Goal: Task Accomplishment & Management: Complete application form

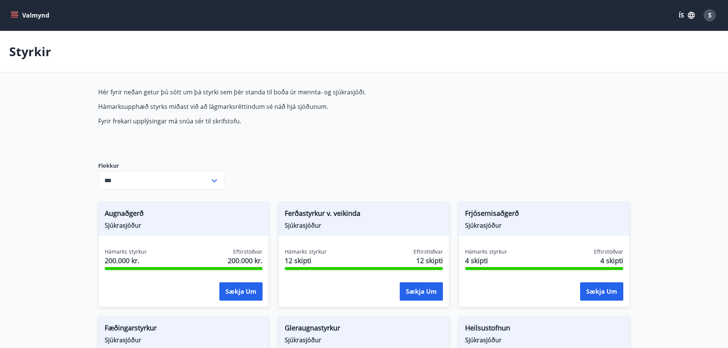
scroll to position [191, 0]
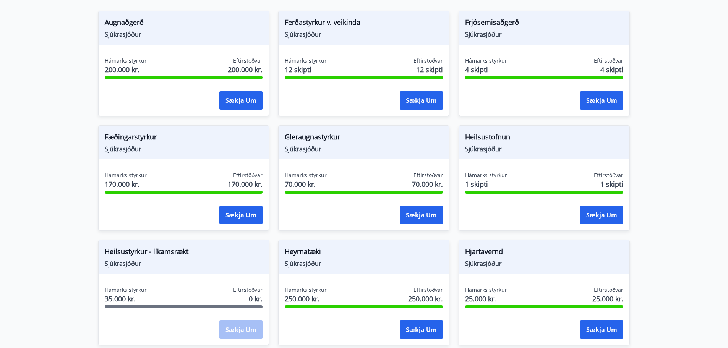
drag, startPoint x: 0, startPoint y: 0, endPoint x: 61, endPoint y: 265, distance: 271.8
click at [61, 265] on main "Styrkir Hér fyrir neðan getur þú sótt um þá styrki sem þér standa til boða úr m…" at bounding box center [364, 269] width 728 height 859
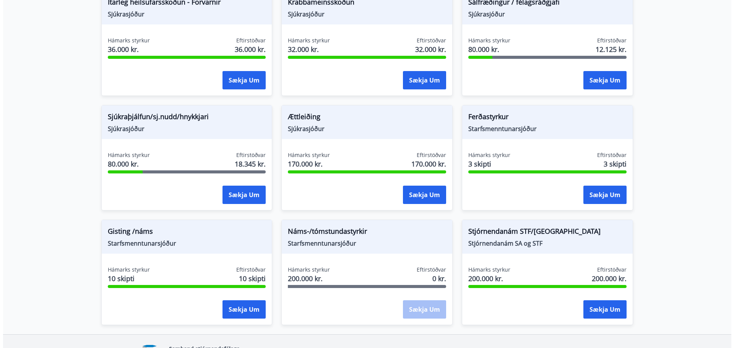
scroll to position [573, 0]
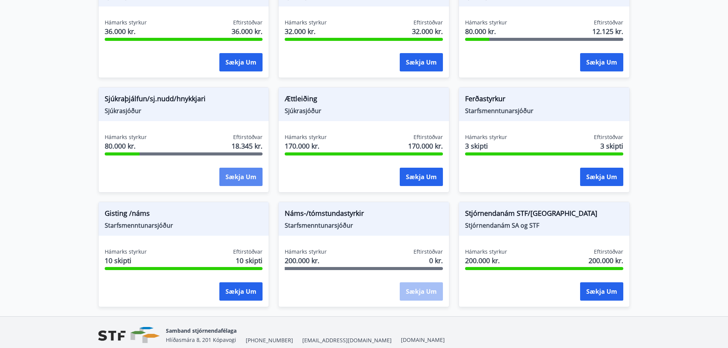
click at [246, 175] on button "Sækja um" at bounding box center [240, 177] width 43 height 18
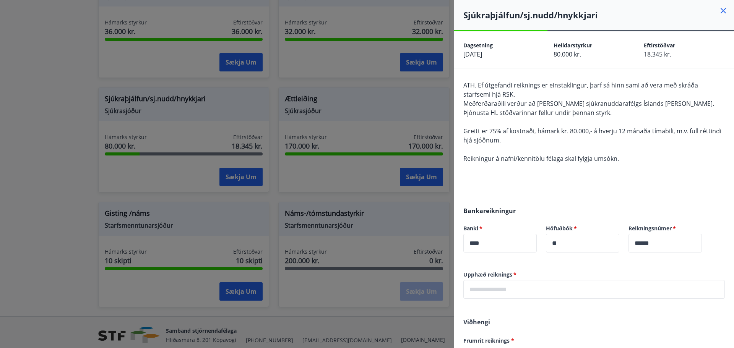
click at [595, 302] on div "Upphæð reiknings   * ​" at bounding box center [594, 289] width 280 height 37
click at [556, 285] on input "text" at bounding box center [593, 289] width 261 height 19
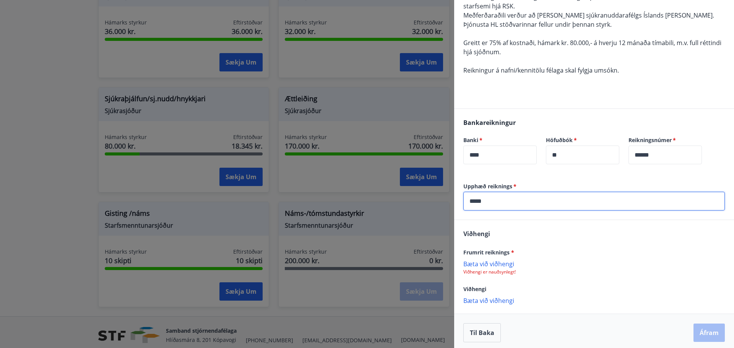
scroll to position [92, 0]
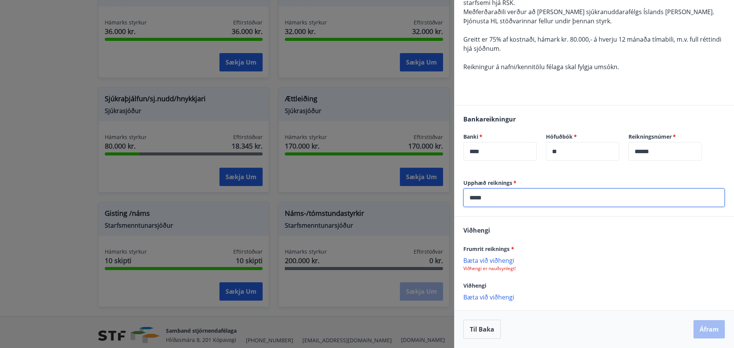
type input "*****"
click at [493, 259] on p "Bæta við viðhengi" at bounding box center [593, 260] width 261 height 8
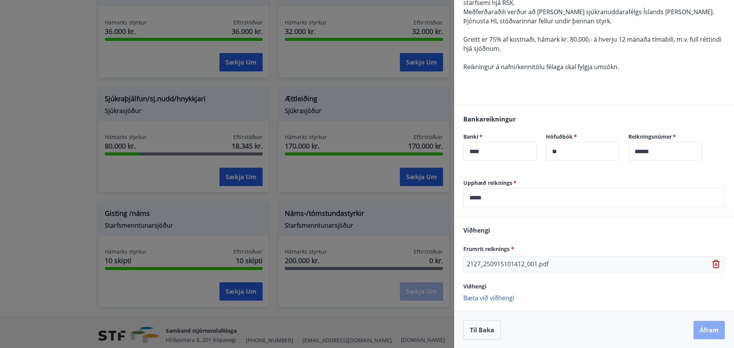
click at [702, 324] on button "Áfram" at bounding box center [708, 330] width 31 height 18
click at [694, 329] on button "Áfram" at bounding box center [708, 329] width 31 height 18
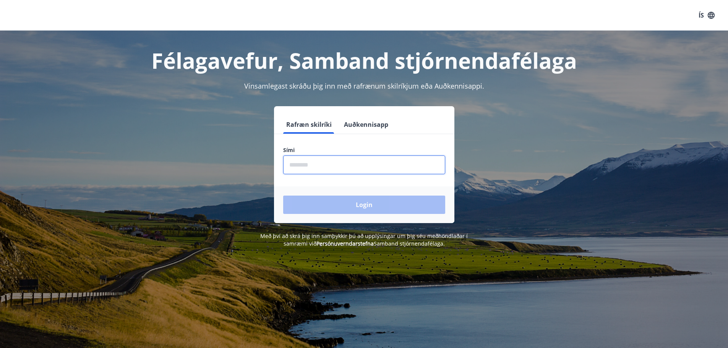
click at [295, 168] on input "phone" at bounding box center [364, 165] width 162 height 19
type input "********"
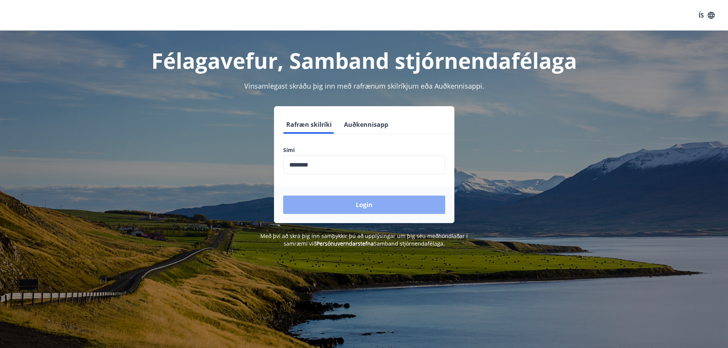
click at [351, 198] on button "Login" at bounding box center [364, 205] width 162 height 18
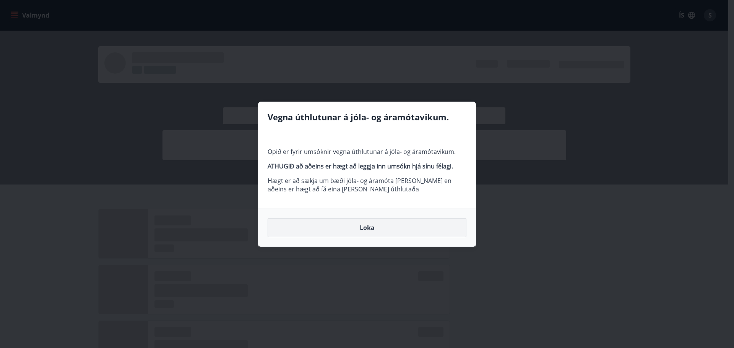
click at [365, 230] on button "Loka" at bounding box center [366, 227] width 199 height 19
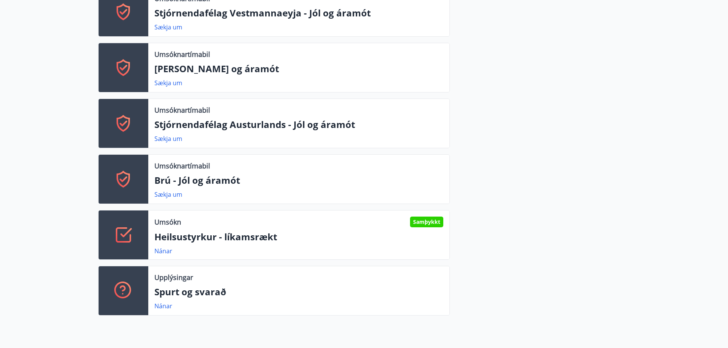
scroll to position [420, 0]
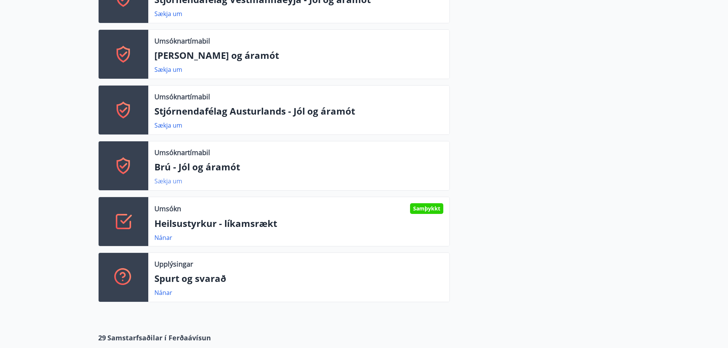
click at [171, 178] on link "Sækja um" at bounding box center [168, 181] width 28 height 8
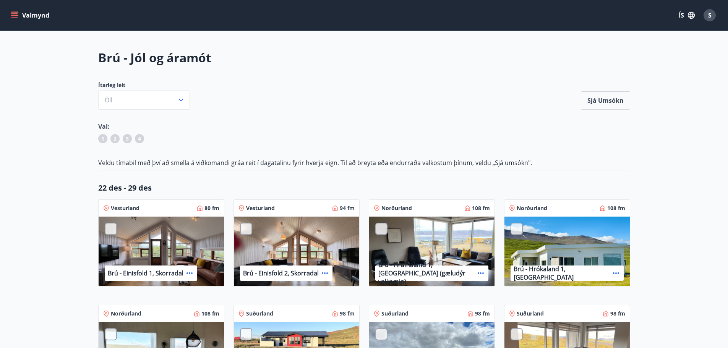
click at [15, 14] on icon "menu" at bounding box center [14, 13] width 7 height 1
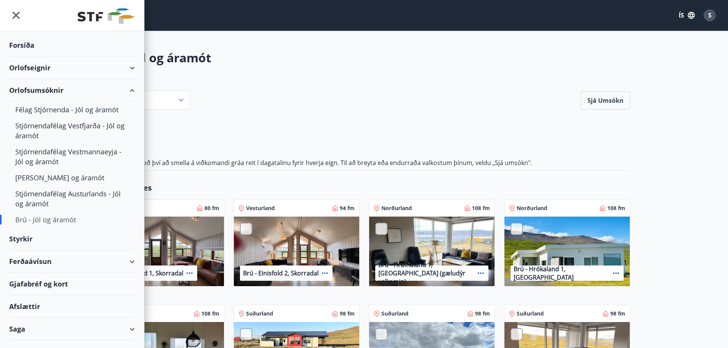
click at [30, 235] on div "Styrkir" at bounding box center [72, 239] width 126 height 23
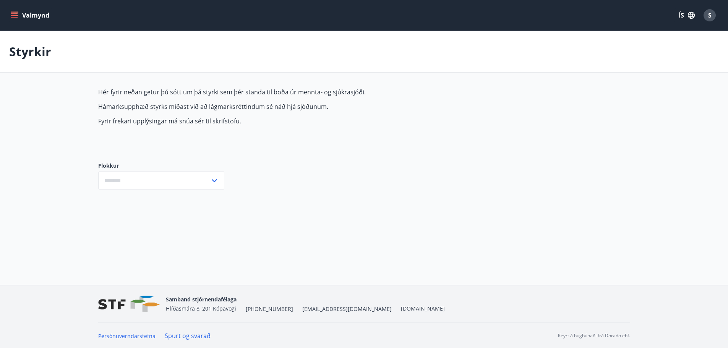
type input "***"
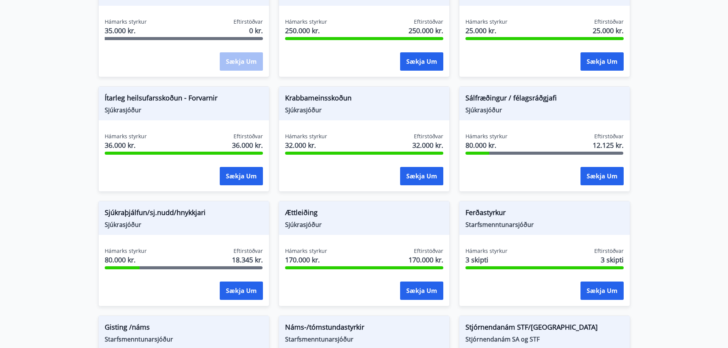
scroll to position [453, 0]
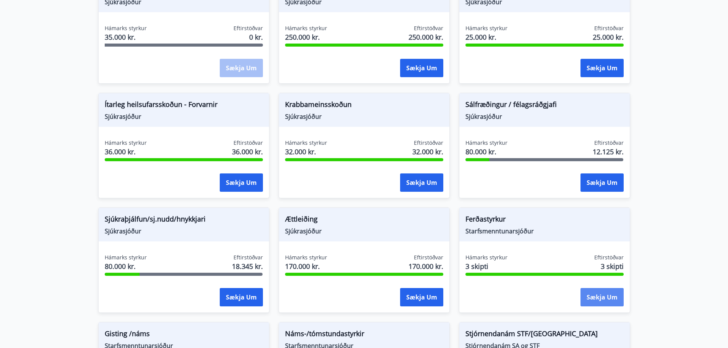
click at [606, 298] on button "Sækja um" at bounding box center [601, 297] width 43 height 18
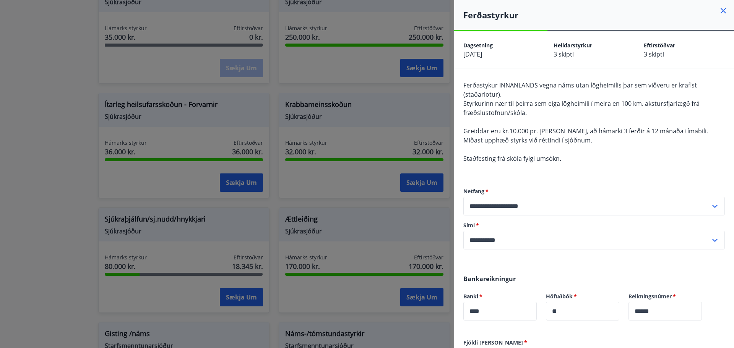
click at [434, 246] on div at bounding box center [367, 174] width 734 height 348
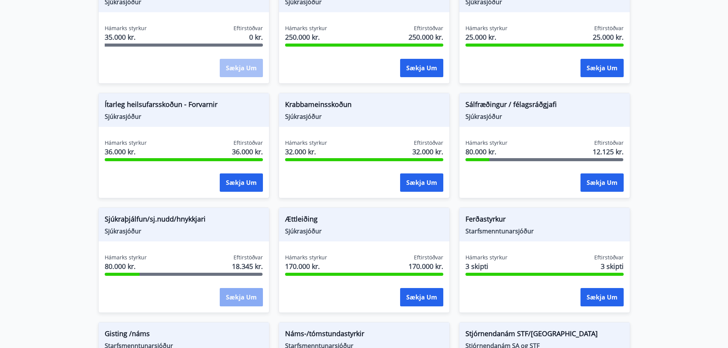
click at [242, 297] on button "Sækja um" at bounding box center [241, 297] width 43 height 18
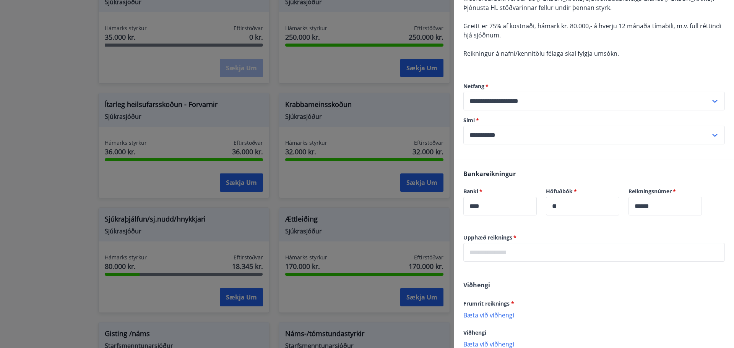
scroll to position [115, 0]
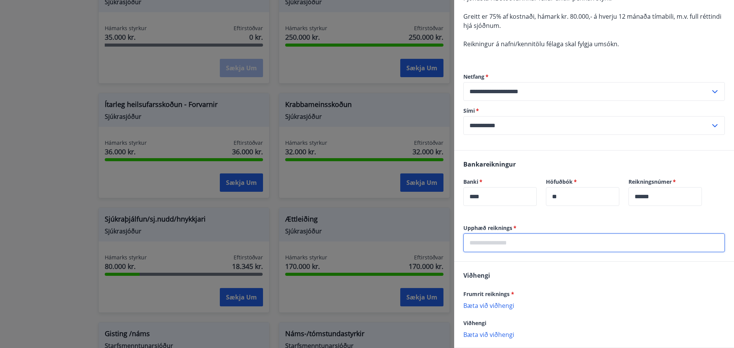
click at [516, 245] on input "text" at bounding box center [593, 242] width 261 height 19
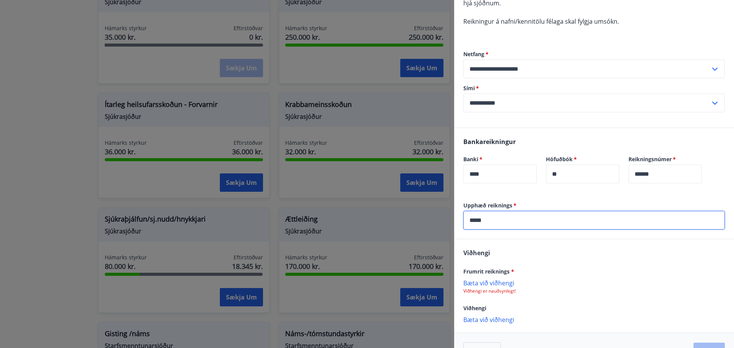
scroll to position [160, 0]
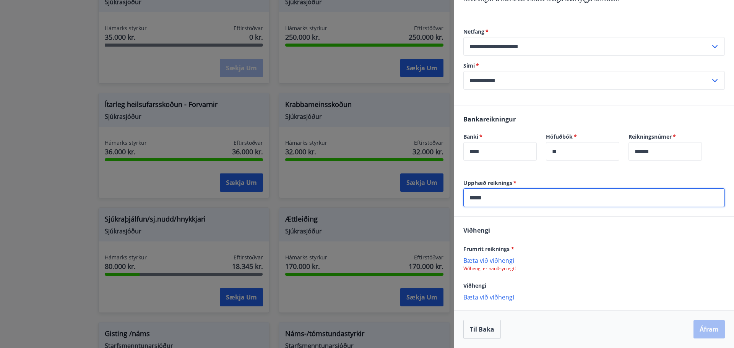
type input "*****"
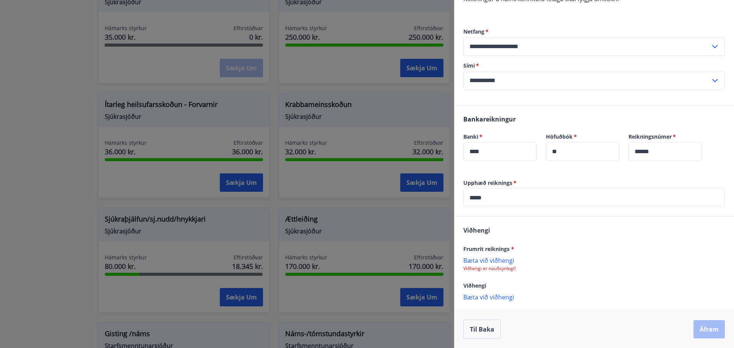
click at [500, 259] on p "Bæta við viðhengi" at bounding box center [593, 260] width 261 height 8
click at [707, 326] on button "Áfram" at bounding box center [708, 330] width 31 height 18
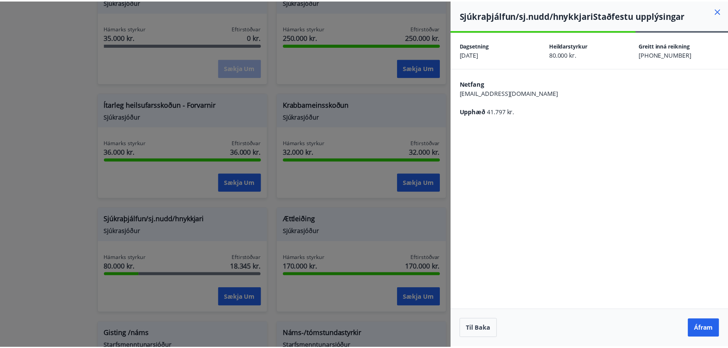
scroll to position [0, 0]
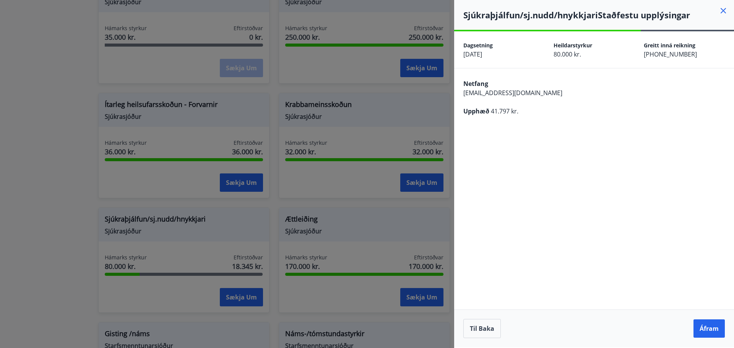
click at [707, 326] on button "Áfram" at bounding box center [708, 328] width 31 height 18
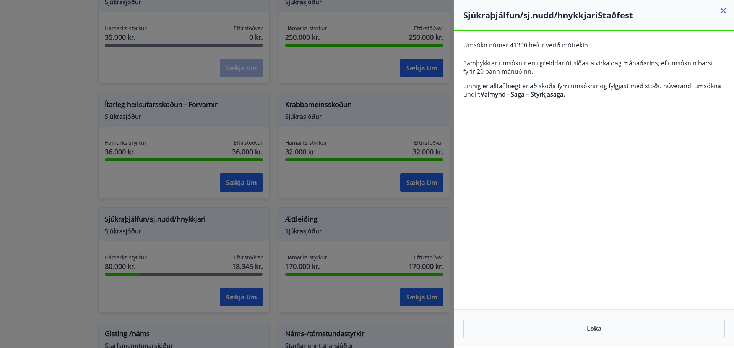
click at [414, 125] on div at bounding box center [367, 174] width 734 height 348
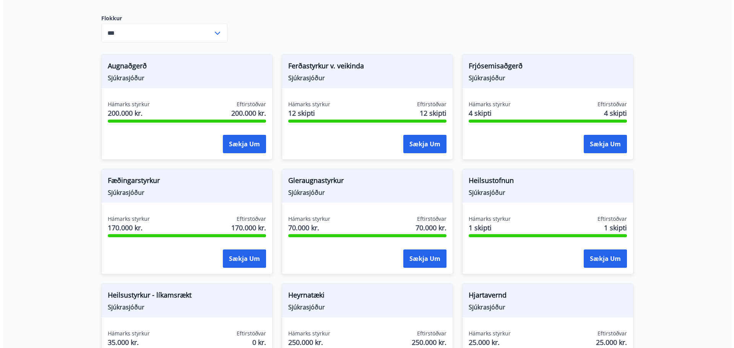
scroll to position [147, 0]
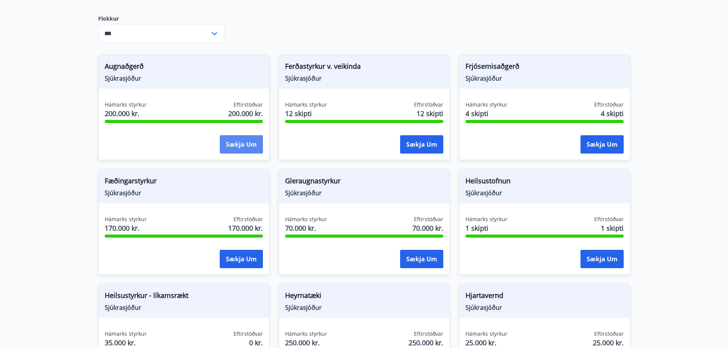
click at [232, 144] on button "Sækja um" at bounding box center [241, 144] width 43 height 18
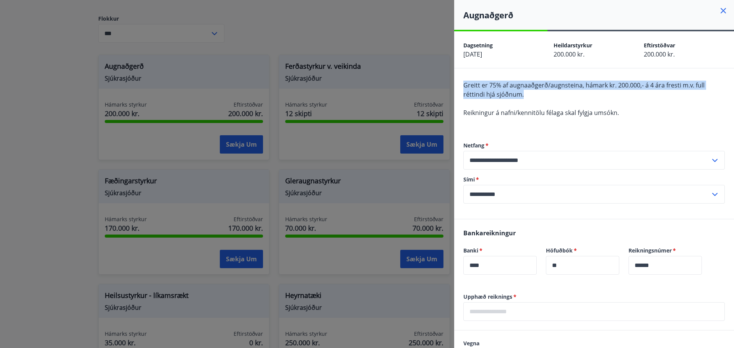
drag, startPoint x: 536, startPoint y: 94, endPoint x: 461, endPoint y: 85, distance: 75.8
click at [461, 85] on div "**********" at bounding box center [594, 143] width 280 height 151
copy span "Greitt er 75% af augnaaðgerð/augnsteina, hámark kr. 200.000,- á 4 ára fresti m.…"
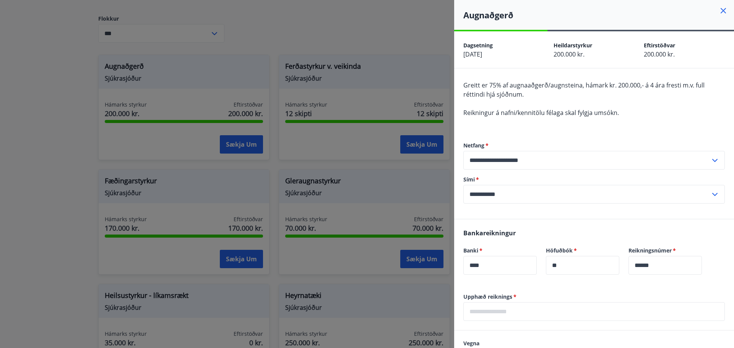
click at [418, 150] on div at bounding box center [367, 174] width 734 height 348
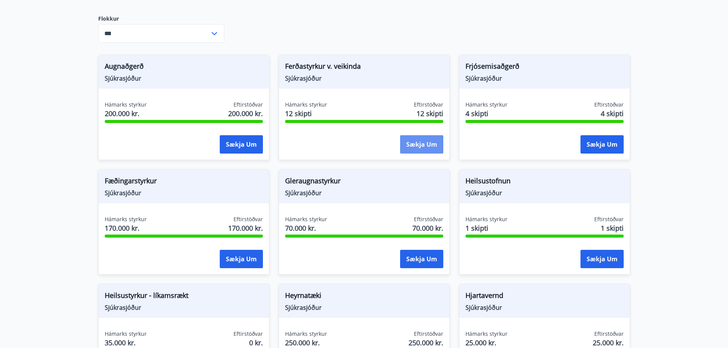
click at [418, 150] on button "Sækja um" at bounding box center [421, 144] width 43 height 18
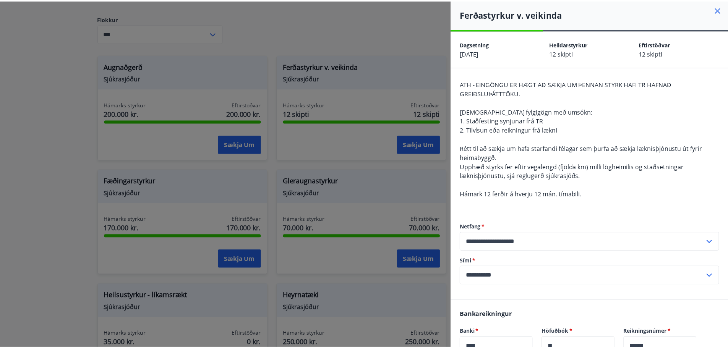
scroll to position [0, 0]
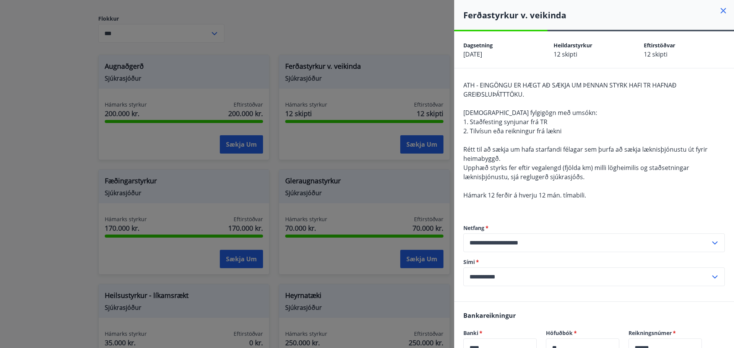
click at [381, 156] on div at bounding box center [367, 174] width 734 height 348
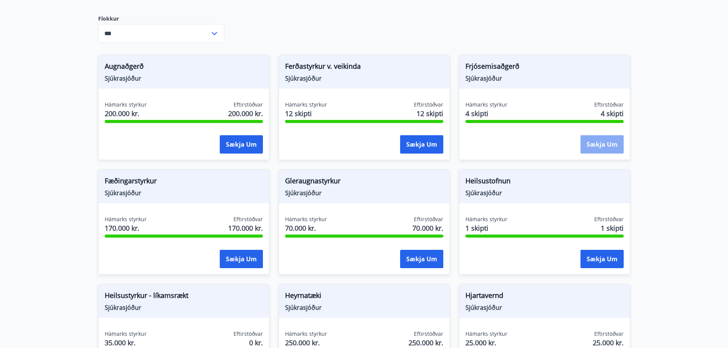
click at [600, 147] on button "Sækja um" at bounding box center [601, 144] width 43 height 18
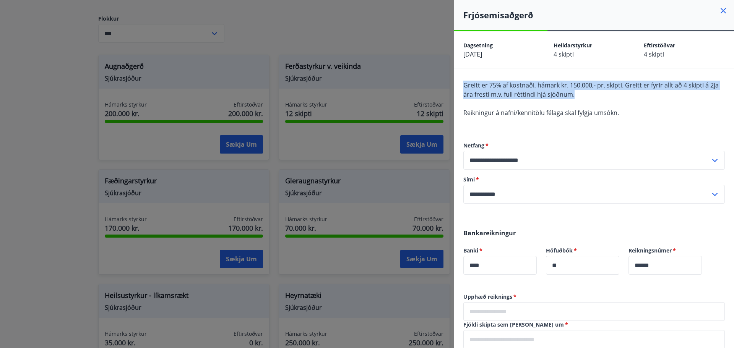
drag, startPoint x: 577, startPoint y: 93, endPoint x: 460, endPoint y: 89, distance: 117.0
click at [460, 89] on div "**********" at bounding box center [594, 143] width 280 height 151
copy span "Greitt er 75% af kostnaði, hámark kr. 150.000,- pr. skipti. Greitt er fyrir all…"
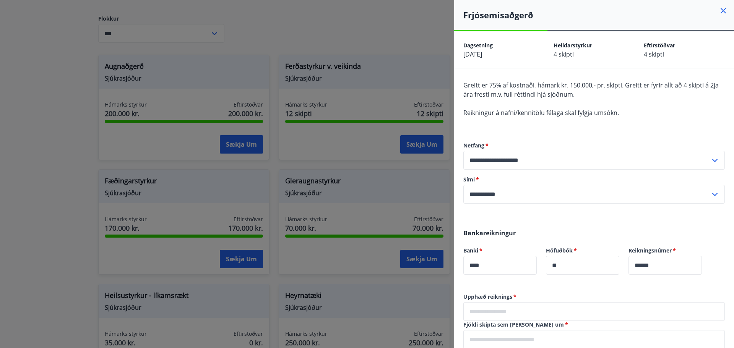
click at [276, 173] on div at bounding box center [367, 174] width 734 height 348
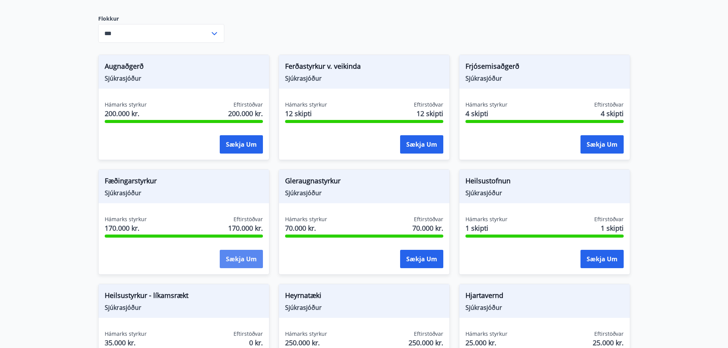
click at [233, 257] on button "Sækja um" at bounding box center [241, 259] width 43 height 18
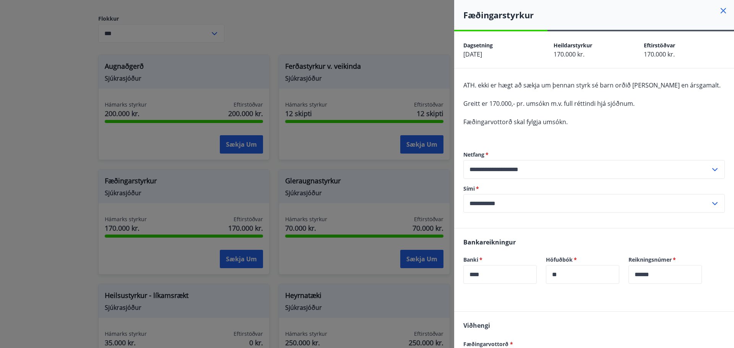
click at [415, 255] on div at bounding box center [367, 174] width 734 height 348
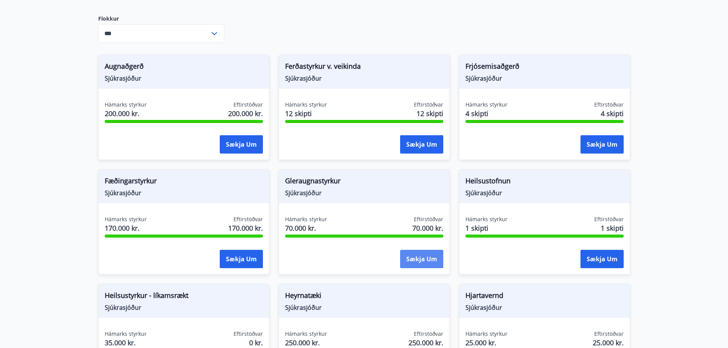
click at [415, 255] on button "Sækja um" at bounding box center [421, 259] width 43 height 18
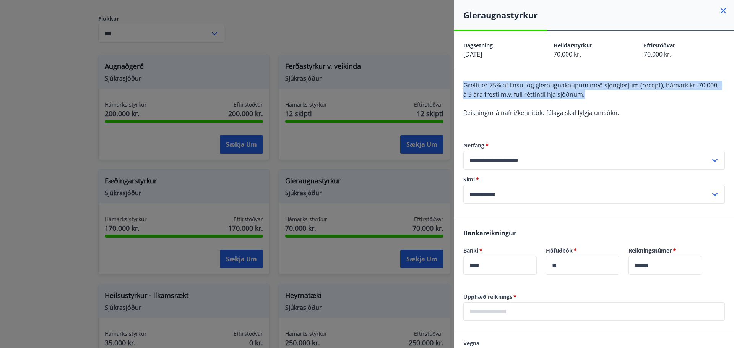
drag, startPoint x: 588, startPoint y: 96, endPoint x: 463, endPoint y: 89, distance: 125.9
click at [463, 89] on div "**********" at bounding box center [594, 143] width 280 height 151
copy span "Greitt er 75% af linsu- og gleraugnakaupum með sjónglerjum (recept), hámark kr.…"
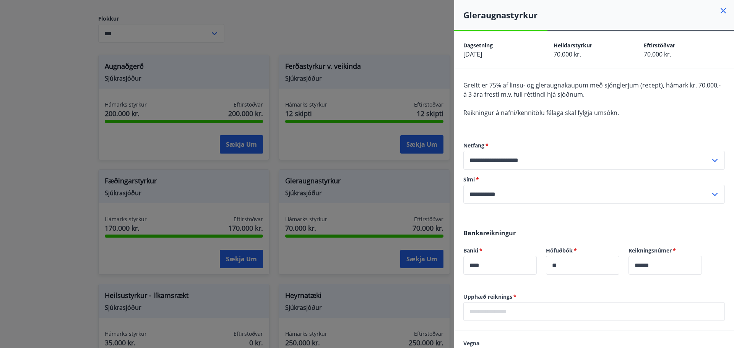
click at [368, 282] on div at bounding box center [367, 174] width 734 height 348
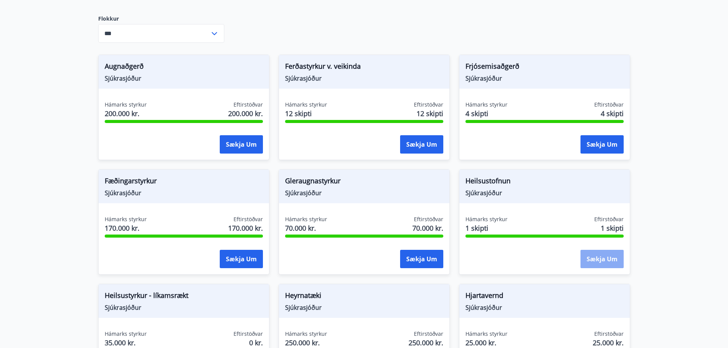
click at [595, 257] on button "Sækja um" at bounding box center [601, 259] width 43 height 18
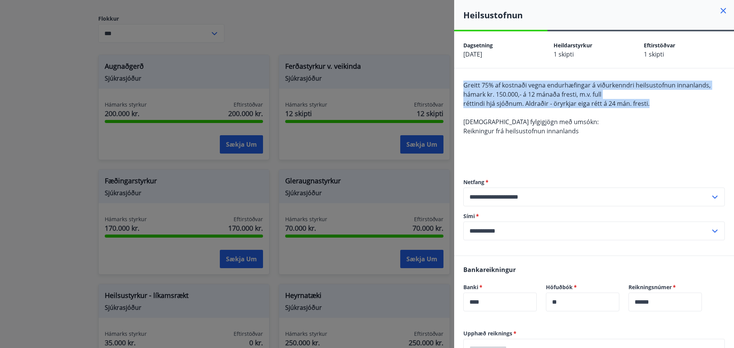
drag, startPoint x: 649, startPoint y: 102, endPoint x: 457, endPoint y: 86, distance: 192.9
click at [457, 86] on div "**********" at bounding box center [594, 161] width 280 height 187
copy span "Greitt 75% af kostnaði vegna endurhæfingar á viðurkenndri heilsustofnun innanla…"
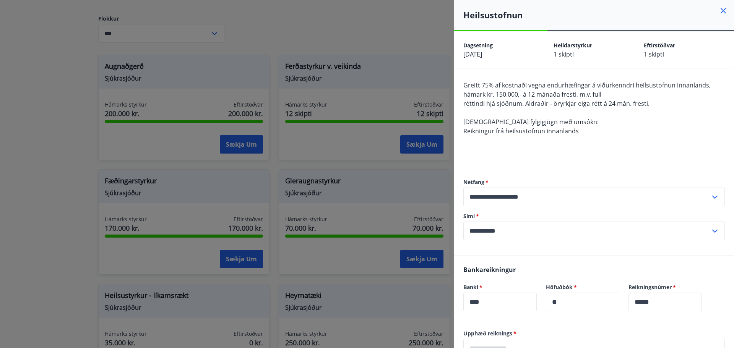
click at [432, 178] on div at bounding box center [367, 174] width 734 height 348
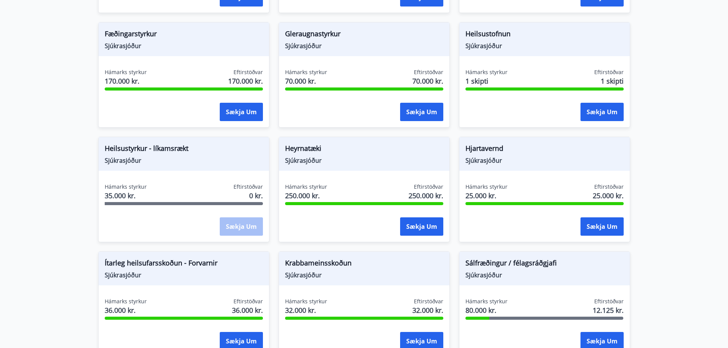
scroll to position [300, 0]
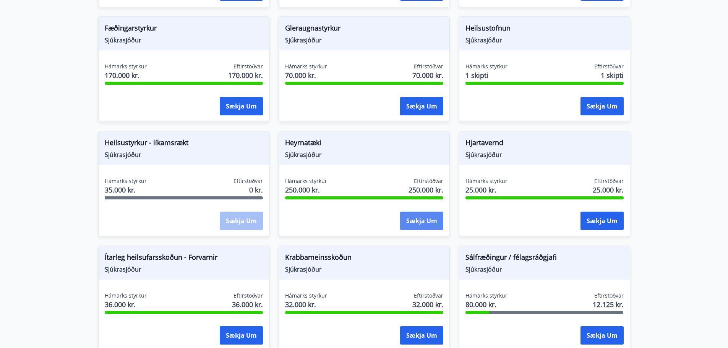
click at [421, 226] on button "Sækja um" at bounding box center [421, 221] width 43 height 18
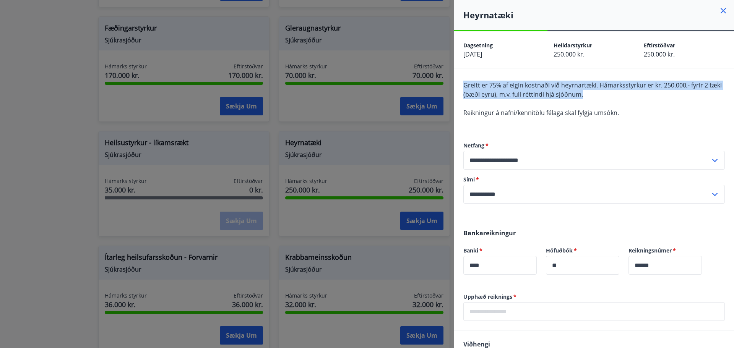
drag, startPoint x: 596, startPoint y: 94, endPoint x: 463, endPoint y: 84, distance: 133.7
click at [463, 84] on div "**********" at bounding box center [594, 143] width 280 height 151
copy span "Greitt er 75% af eigin kostnaði við heyrnartæki. Hámarksstyrkur er kr. 250.000,…"
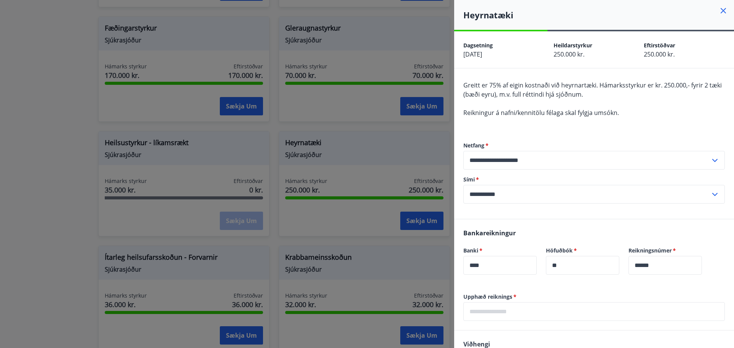
click at [285, 228] on div at bounding box center [367, 174] width 734 height 348
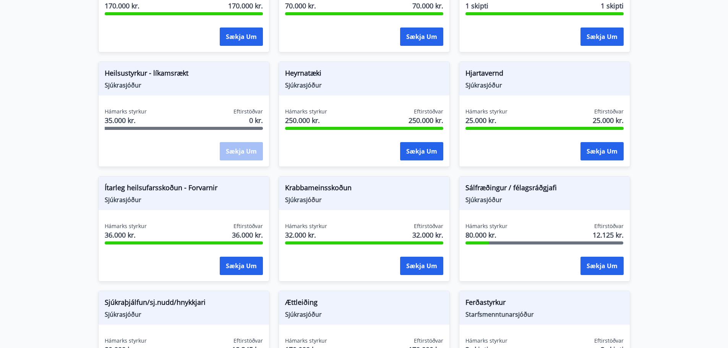
scroll to position [376, 0]
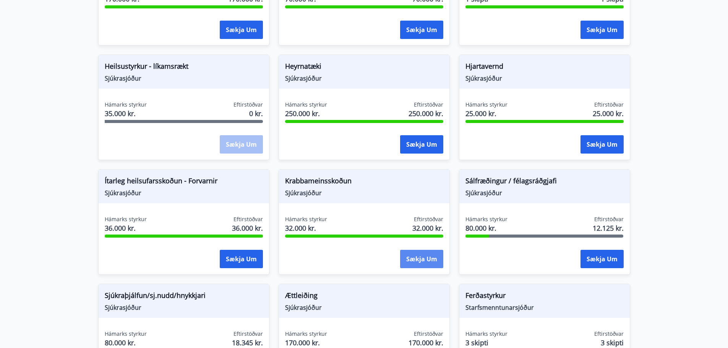
click at [438, 261] on button "Sækja um" at bounding box center [421, 259] width 43 height 18
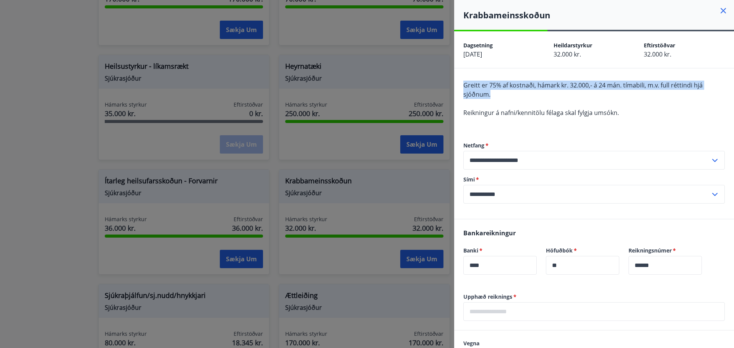
drag, startPoint x: 504, startPoint y: 96, endPoint x: 461, endPoint y: 82, distance: 45.2
click at [461, 82] on div "**********" at bounding box center [594, 143] width 280 height 151
copy span "Greitt er 75% af kostnaði, hámark kr. 32.000,- á 24 mán. tímabili, m.v. full ré…"
click at [495, 99] on div "Greitt er 75% af kostnaði, hámark kr. 32.000,- á 24 mán. tímabili, m.v. full ré…" at bounding box center [593, 104] width 261 height 46
drag, startPoint x: 501, startPoint y: 97, endPoint x: 459, endPoint y: 86, distance: 43.7
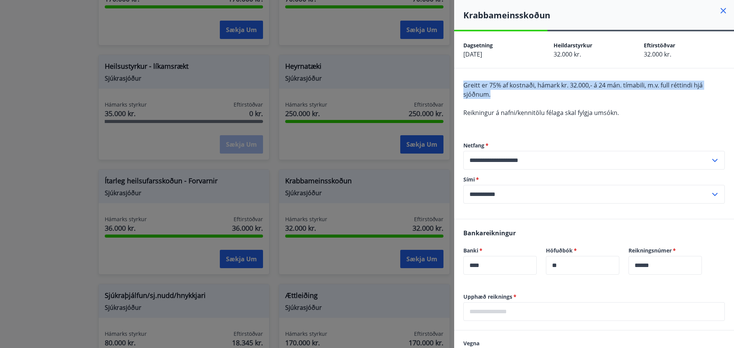
click at [459, 86] on div "**********" at bounding box center [594, 143] width 280 height 151
copy span "Greitt er 75% af kostnaði, hámark kr. 32.000,- á 24 mán. tímabili, m.v. full ré…"
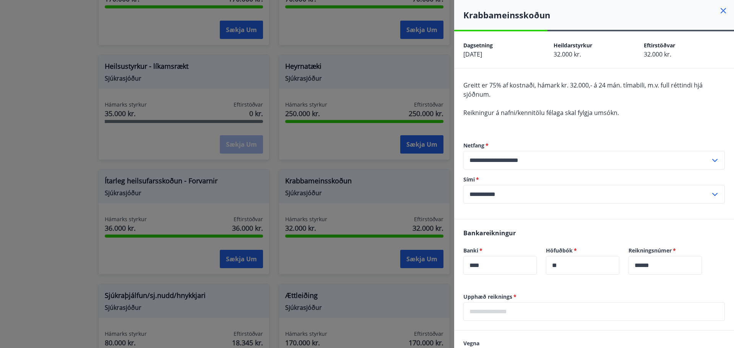
click at [235, 263] on div at bounding box center [367, 174] width 734 height 348
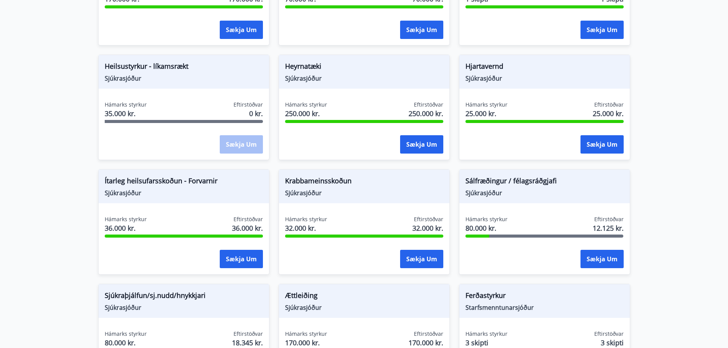
click at [235, 263] on button "Sækja um" at bounding box center [241, 259] width 43 height 18
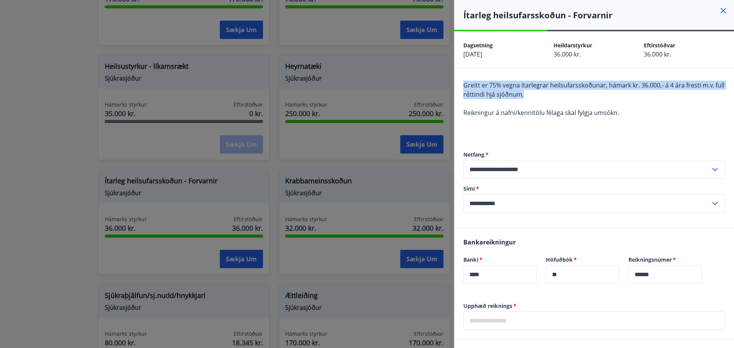
drag, startPoint x: 554, startPoint y: 94, endPoint x: 461, endPoint y: 86, distance: 92.9
click at [461, 86] on div "**********" at bounding box center [594, 148] width 280 height 160
copy span "Greitt er 75% vegna ítarlegrar heilsufarsskoðunar, hámark kr. 36.000,- á 4 ára …"
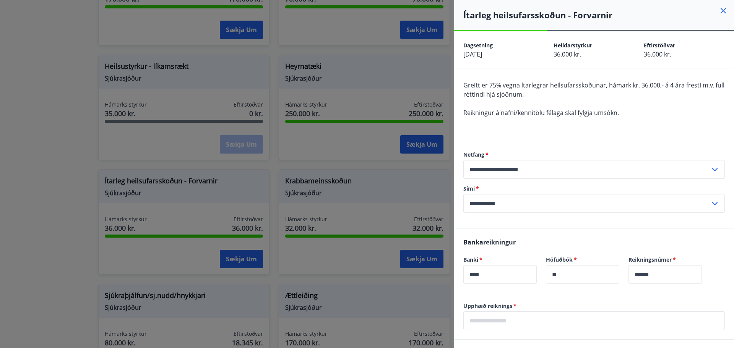
click at [337, 165] on div at bounding box center [367, 174] width 734 height 348
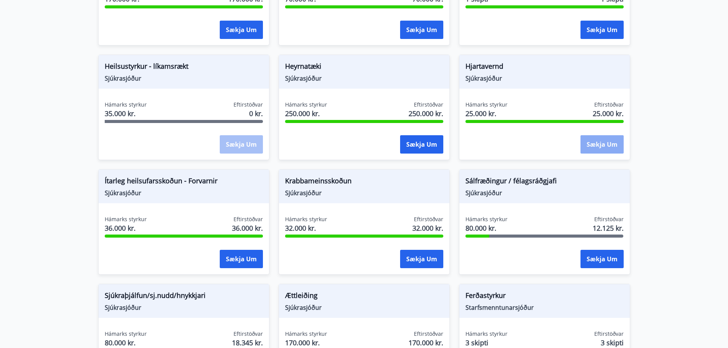
click at [623, 144] on button "Sækja um" at bounding box center [601, 144] width 43 height 18
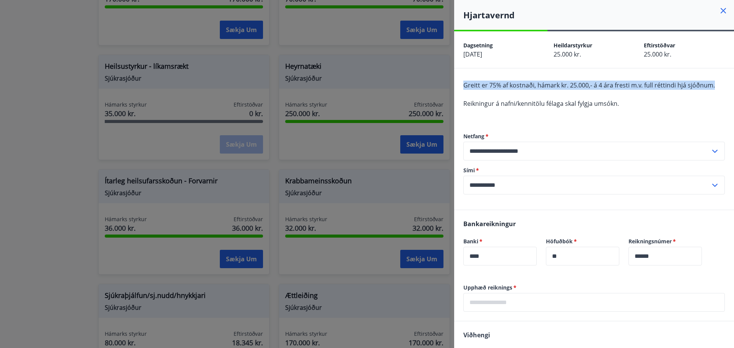
drag, startPoint x: 714, startPoint y: 87, endPoint x: 463, endPoint y: 88, distance: 250.7
click at [463, 88] on div "Greitt er 75% af kostnaði, hámark kr. 25.000,- á 4 ára fresti m.v. full réttind…" at bounding box center [593, 99] width 261 height 37
copy span "Greitt er 75% af kostnaði, hámark kr. 25.000,- á 4 ára fresti m.v. full réttind…"
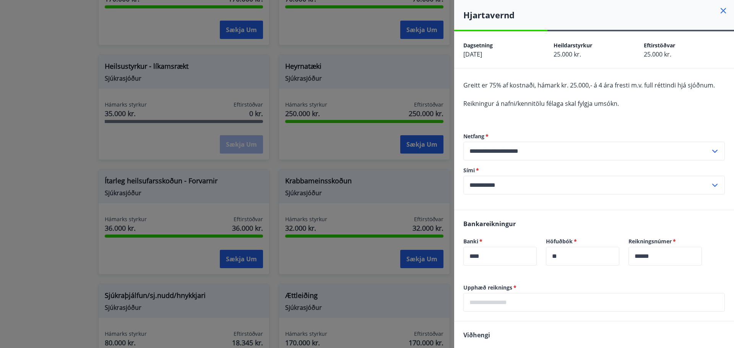
click at [157, 279] on div at bounding box center [367, 174] width 734 height 348
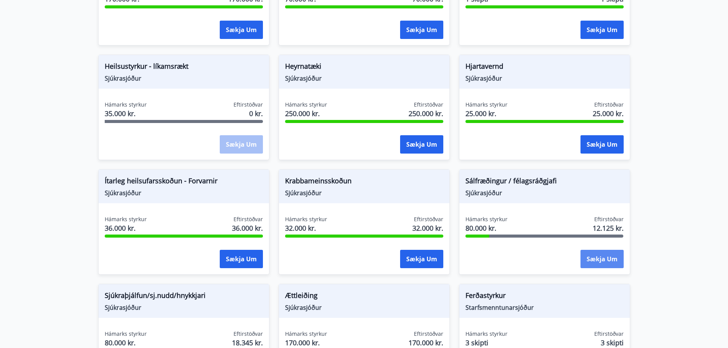
click at [591, 253] on button "Sækja um" at bounding box center [601, 259] width 43 height 18
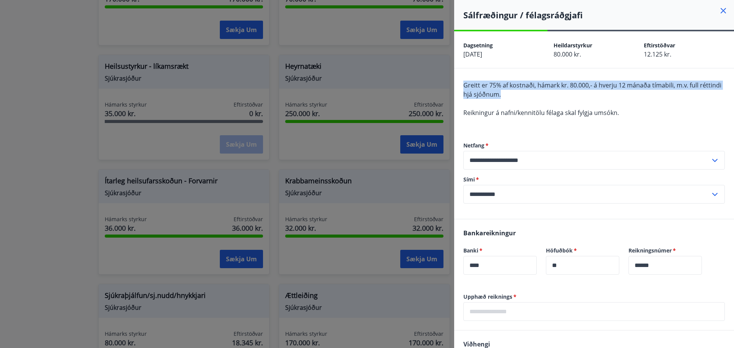
drag, startPoint x: 528, startPoint y: 94, endPoint x: 462, endPoint y: 87, distance: 66.4
click at [462, 87] on div "**********" at bounding box center [594, 143] width 280 height 151
copy span "Greitt er 75% af kostnaði, hámark kr. 80.000,- á hverju 12 mánaða tímabili, m.v…"
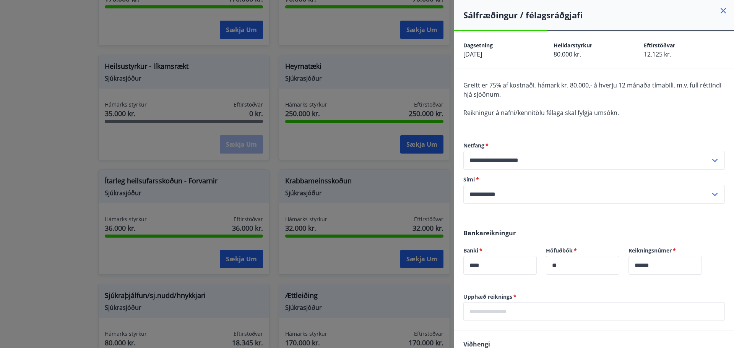
click at [61, 287] on div at bounding box center [367, 174] width 734 height 348
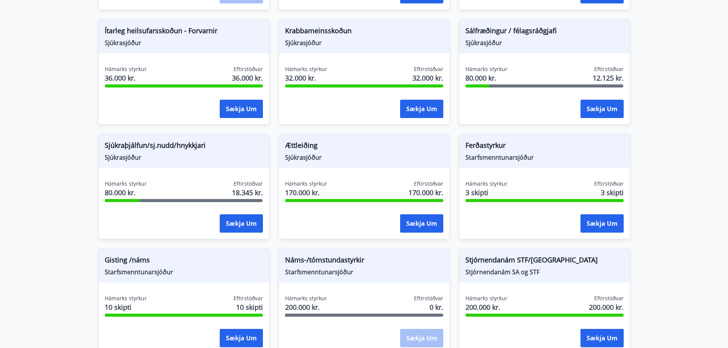
scroll to position [529, 0]
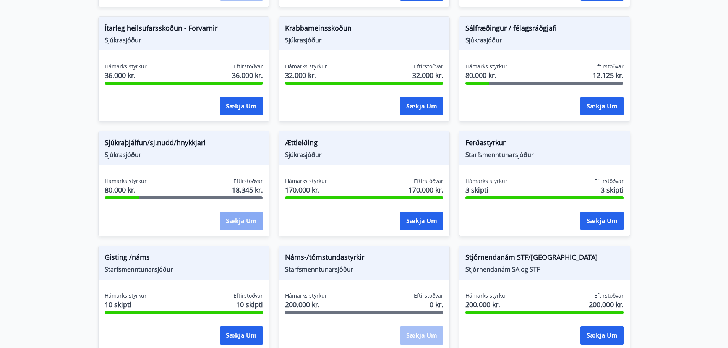
click at [238, 222] on button "Sækja um" at bounding box center [241, 221] width 43 height 18
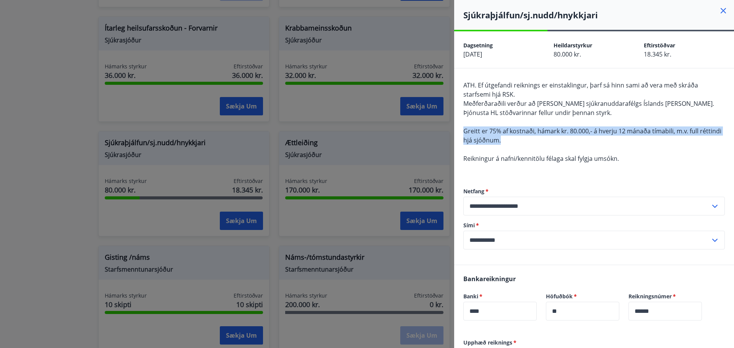
drag, startPoint x: 522, startPoint y: 140, endPoint x: 464, endPoint y: 134, distance: 58.0
click at [464, 134] on div "ATH. Ef útgefandi reiknings er einstaklingur, þarf sá hinn sami að vera með skr…" at bounding box center [593, 127] width 261 height 92
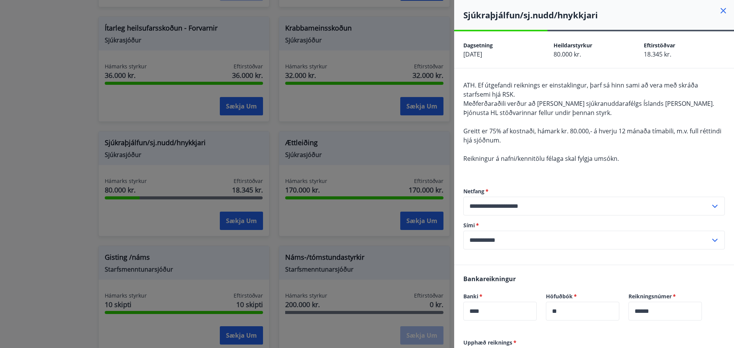
click at [52, 246] on div at bounding box center [367, 174] width 734 height 348
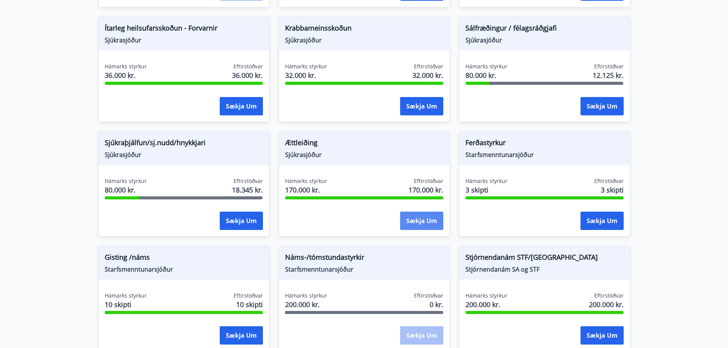
click at [427, 224] on button "Sækja um" at bounding box center [421, 221] width 43 height 18
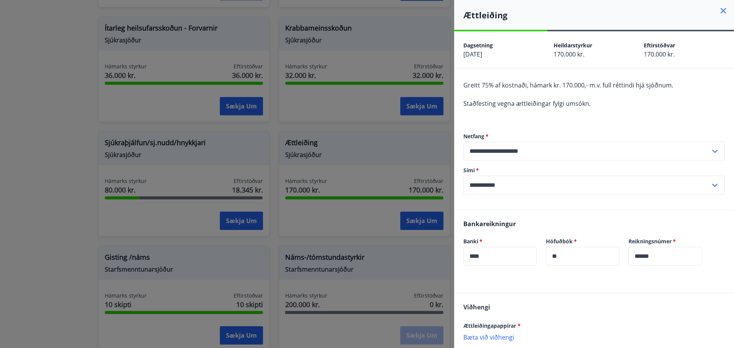
click at [65, 227] on div at bounding box center [367, 174] width 734 height 348
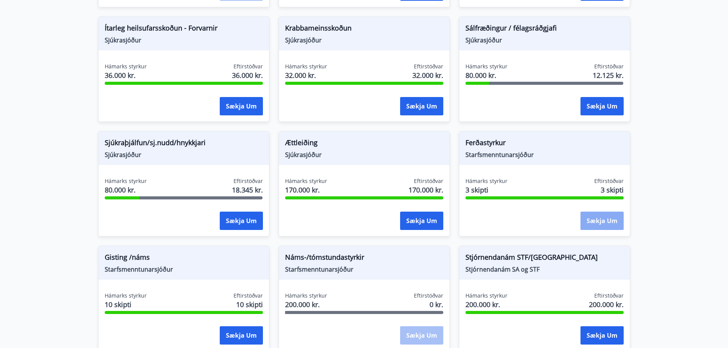
click at [592, 217] on button "Sækja um" at bounding box center [601, 221] width 43 height 18
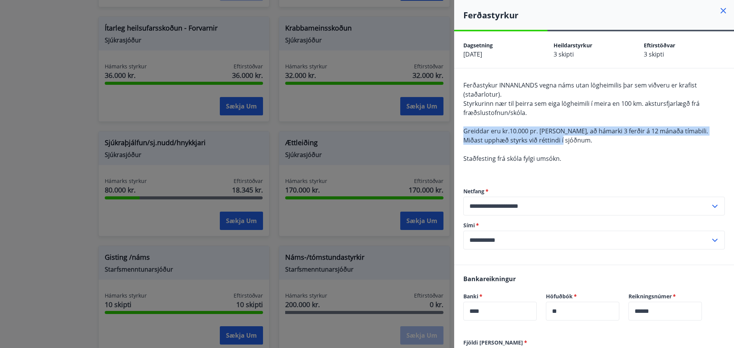
drag, startPoint x: 545, startPoint y: 139, endPoint x: 455, endPoint y: 131, distance: 89.7
click at [455, 131] on div "**********" at bounding box center [594, 166] width 280 height 196
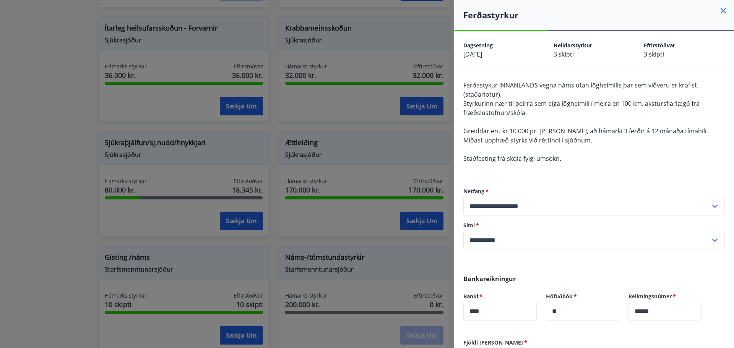
click at [68, 229] on div at bounding box center [367, 174] width 734 height 348
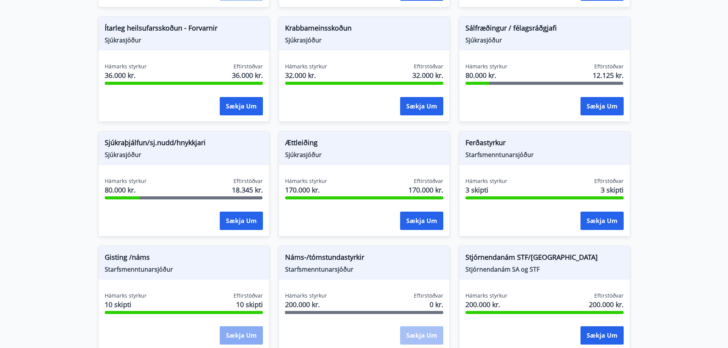
click at [233, 335] on button "Sækja um" at bounding box center [241, 335] width 43 height 18
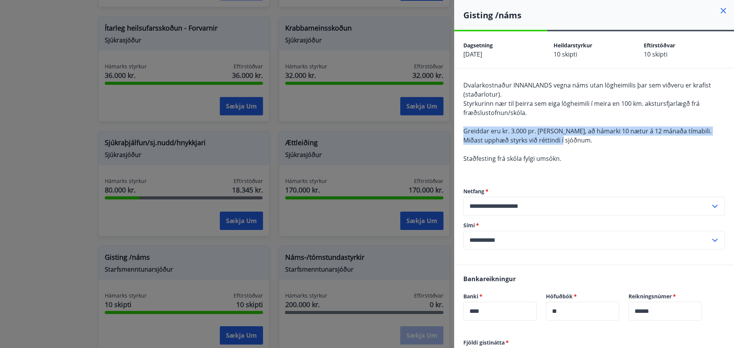
drag, startPoint x: 572, startPoint y: 140, endPoint x: 459, endPoint y: 132, distance: 113.8
click at [459, 132] on div "**********" at bounding box center [594, 166] width 280 height 196
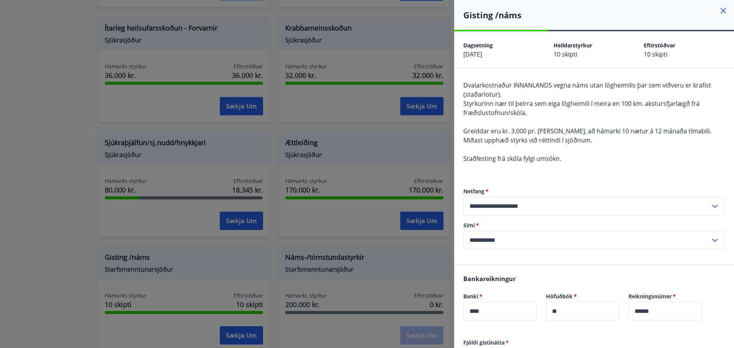
click at [41, 228] on div at bounding box center [367, 174] width 734 height 348
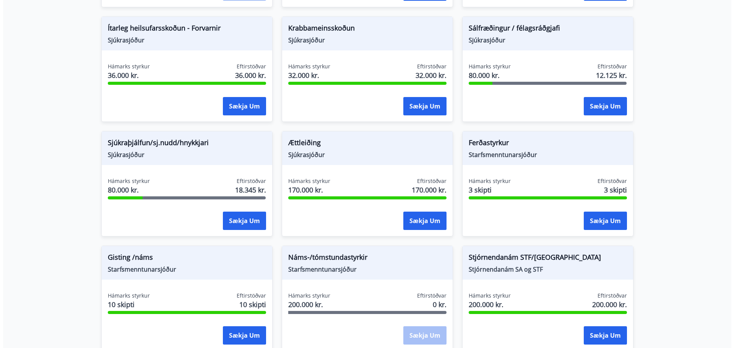
scroll to position [606, 0]
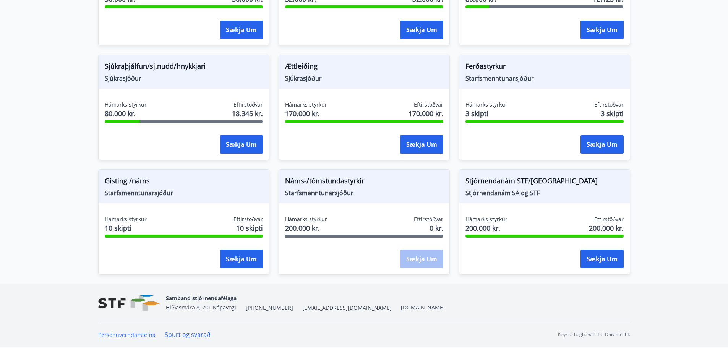
click at [347, 179] on span "Náms-/tómstundastyrkir" at bounding box center [364, 182] width 158 height 13
click at [347, 178] on span "Náms-/tómstundastyrkir" at bounding box center [364, 182] width 158 height 13
click at [348, 178] on span "Náms-/tómstundastyrkir" at bounding box center [364, 182] width 158 height 13
click at [361, 211] on div "Náms-/tómstundastyrkir Starfsmenntunarsjóður Hámarks styrkur 200.000 kr. Eftirs…" at bounding box center [364, 221] width 171 height 105
click at [591, 255] on button "Sækja um" at bounding box center [601, 259] width 43 height 18
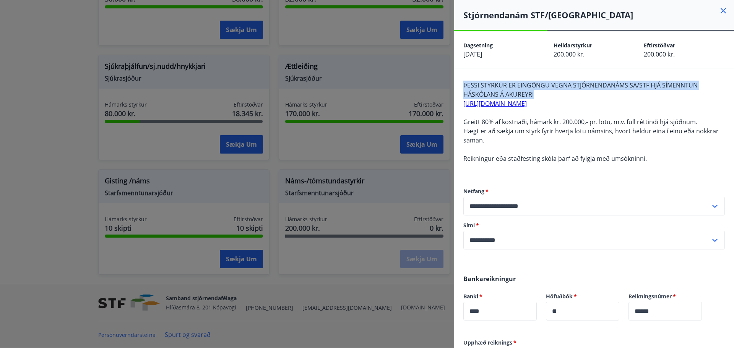
drag, startPoint x: 538, startPoint y: 95, endPoint x: 462, endPoint y: 87, distance: 77.2
click at [462, 87] on div "**********" at bounding box center [594, 166] width 280 height 196
click at [516, 103] on link "https://stjornendanam.is" at bounding box center [494, 103] width 63 height 8
